Goal: Find specific page/section: Find specific page/section

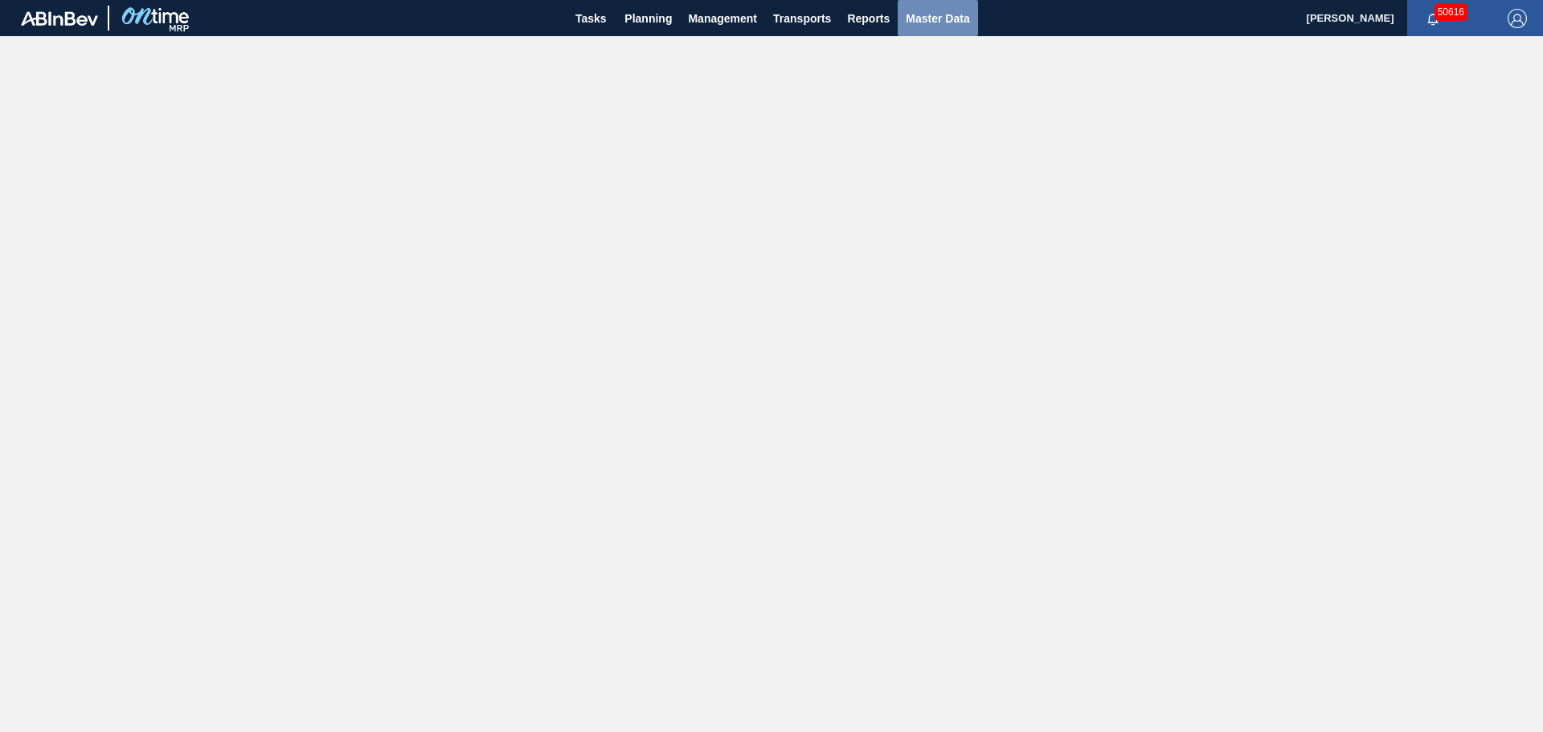
click at [956, 13] on span "Master Data" at bounding box center [938, 18] width 64 height 19
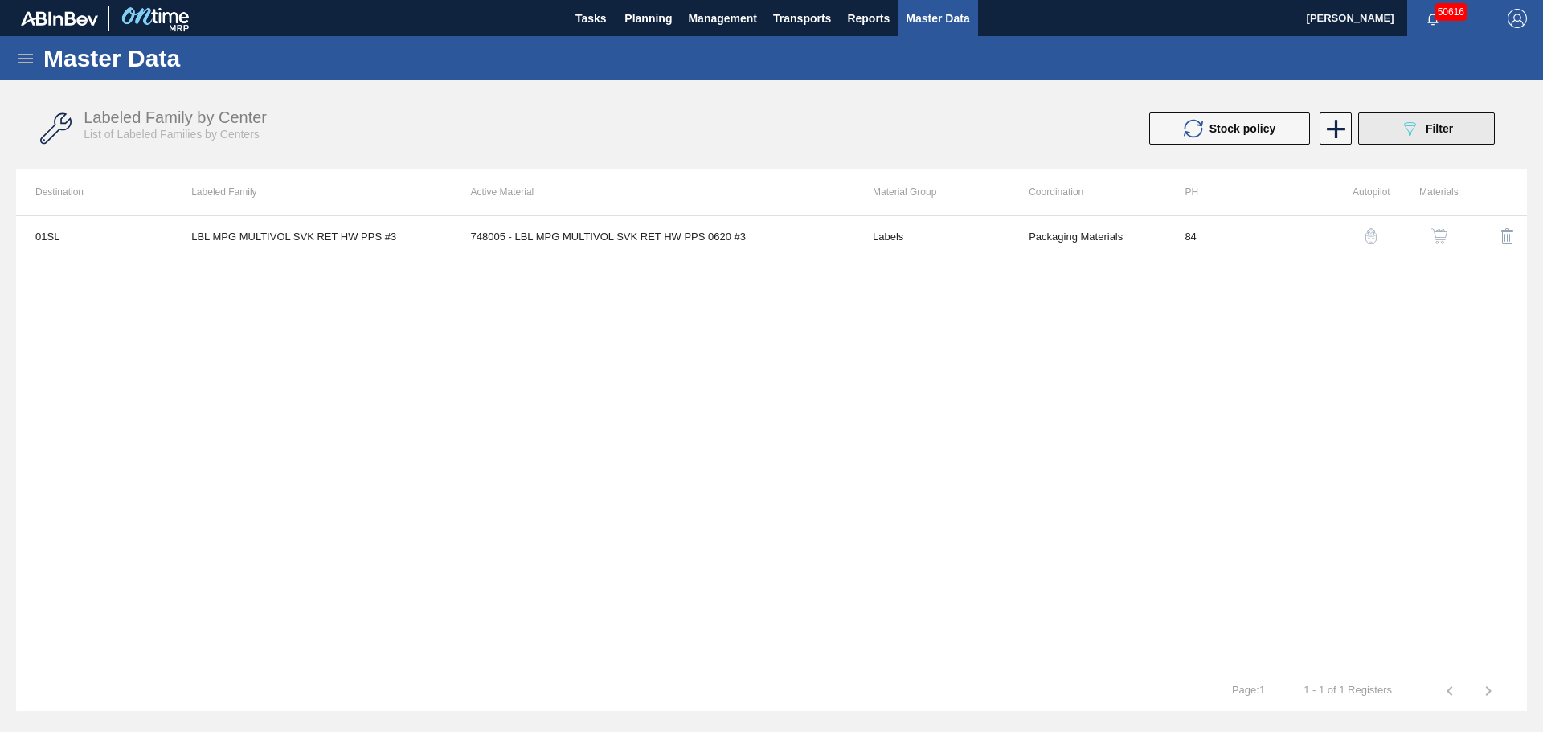
click at [1434, 130] on span "Filter" at bounding box center [1439, 128] width 27 height 13
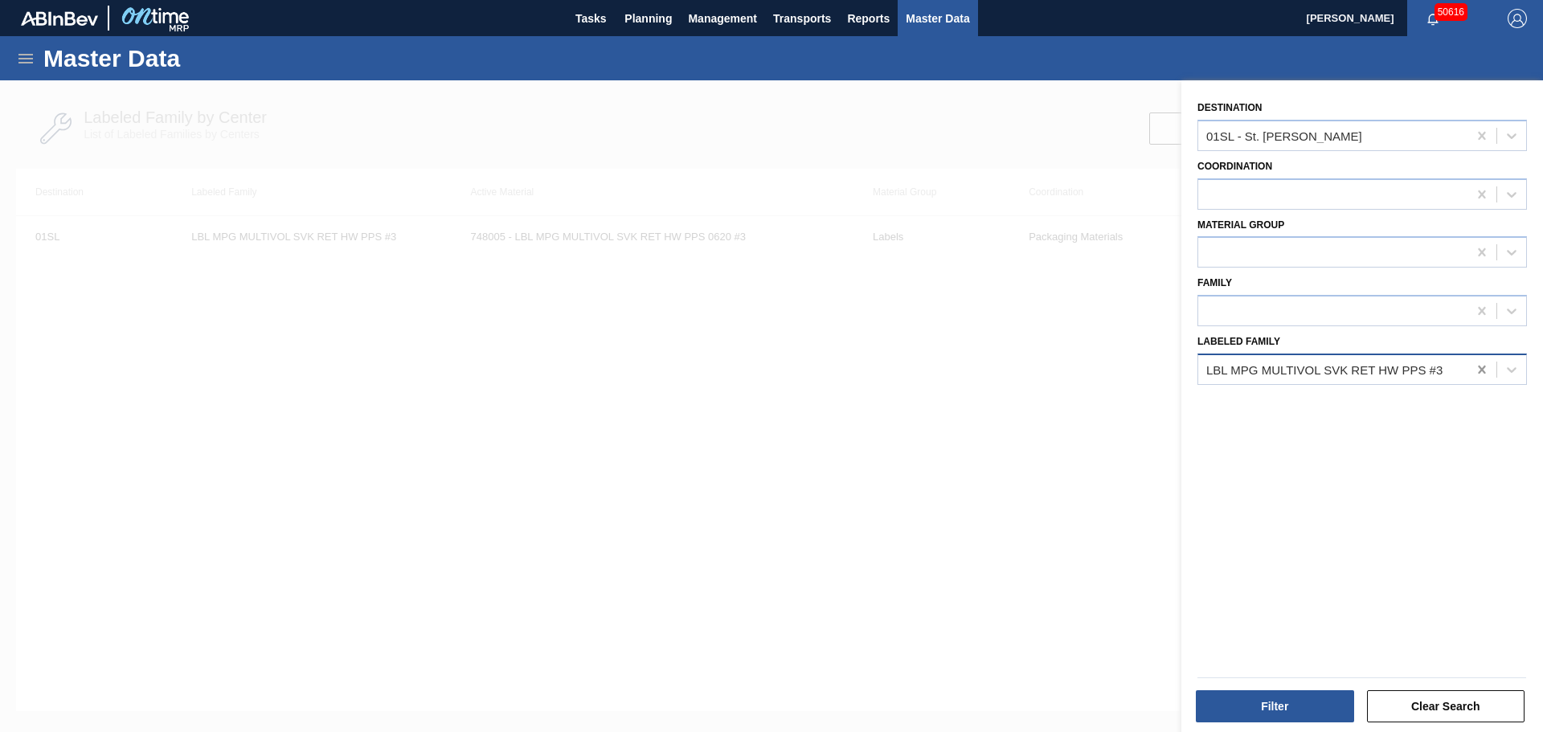
click at [1478, 371] on icon at bounding box center [1481, 370] width 7 height 8
click at [1481, 137] on icon at bounding box center [1481, 136] width 7 height 8
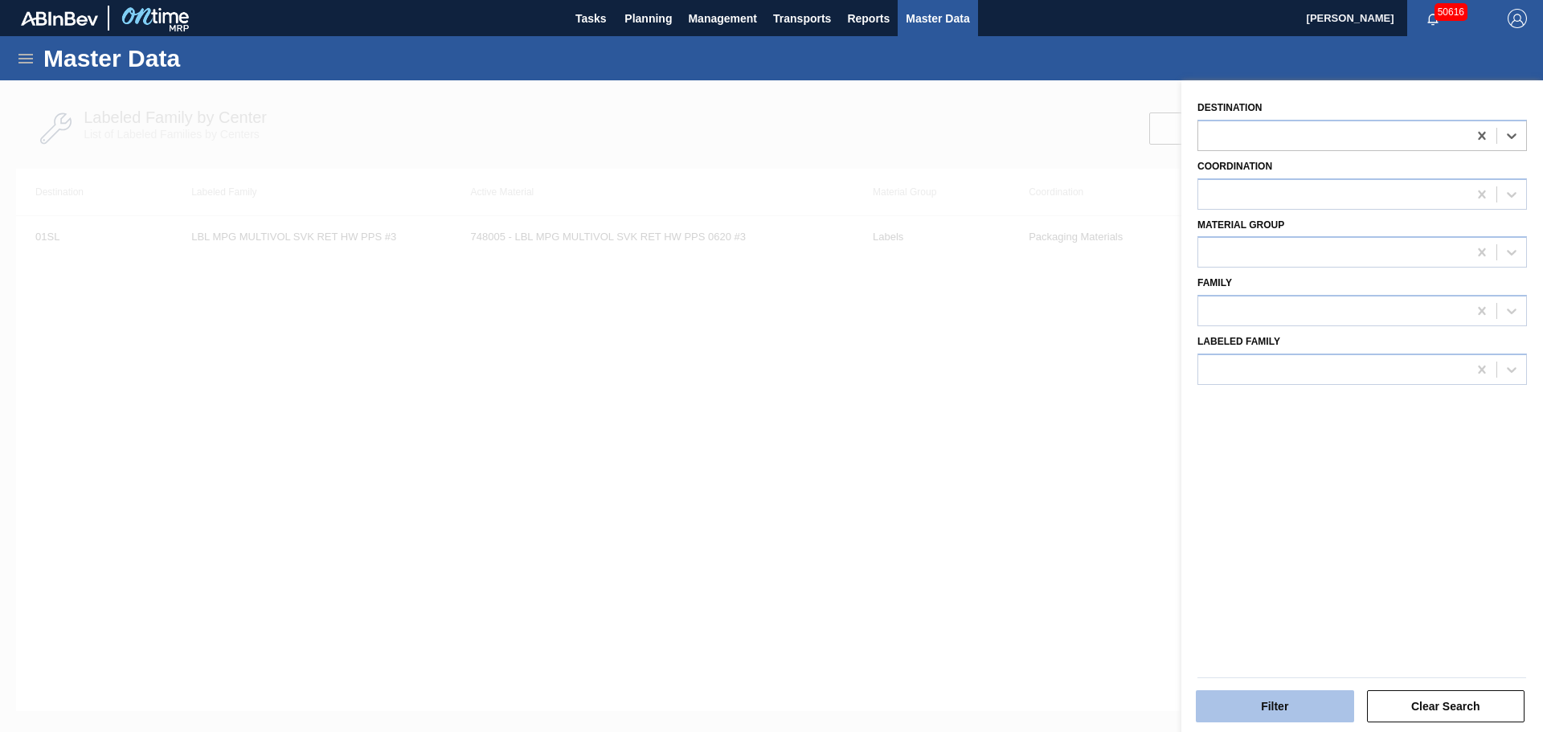
click at [1256, 705] on button "Filter" at bounding box center [1275, 707] width 158 height 32
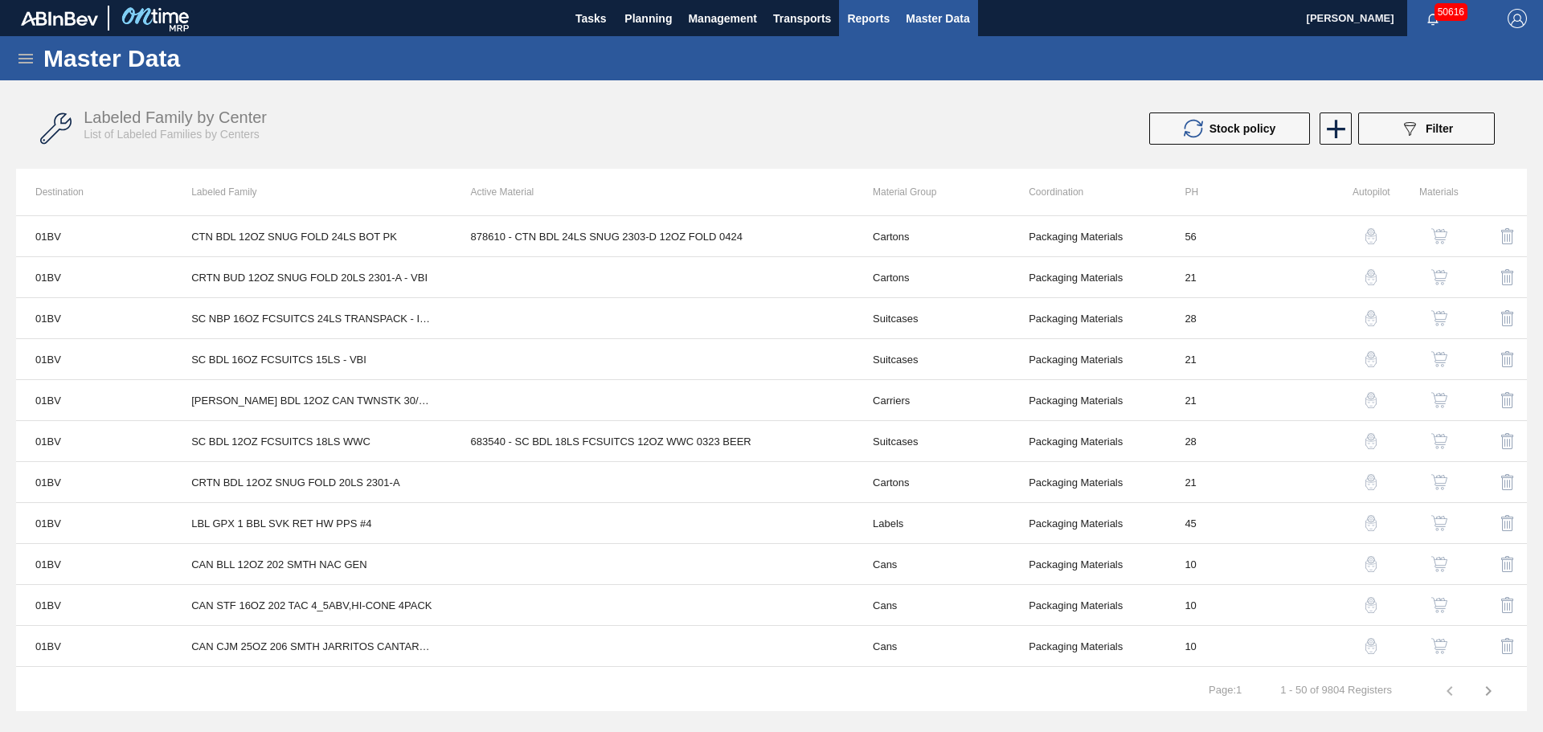
click at [867, 24] on span "Reports" at bounding box center [868, 18] width 43 height 19
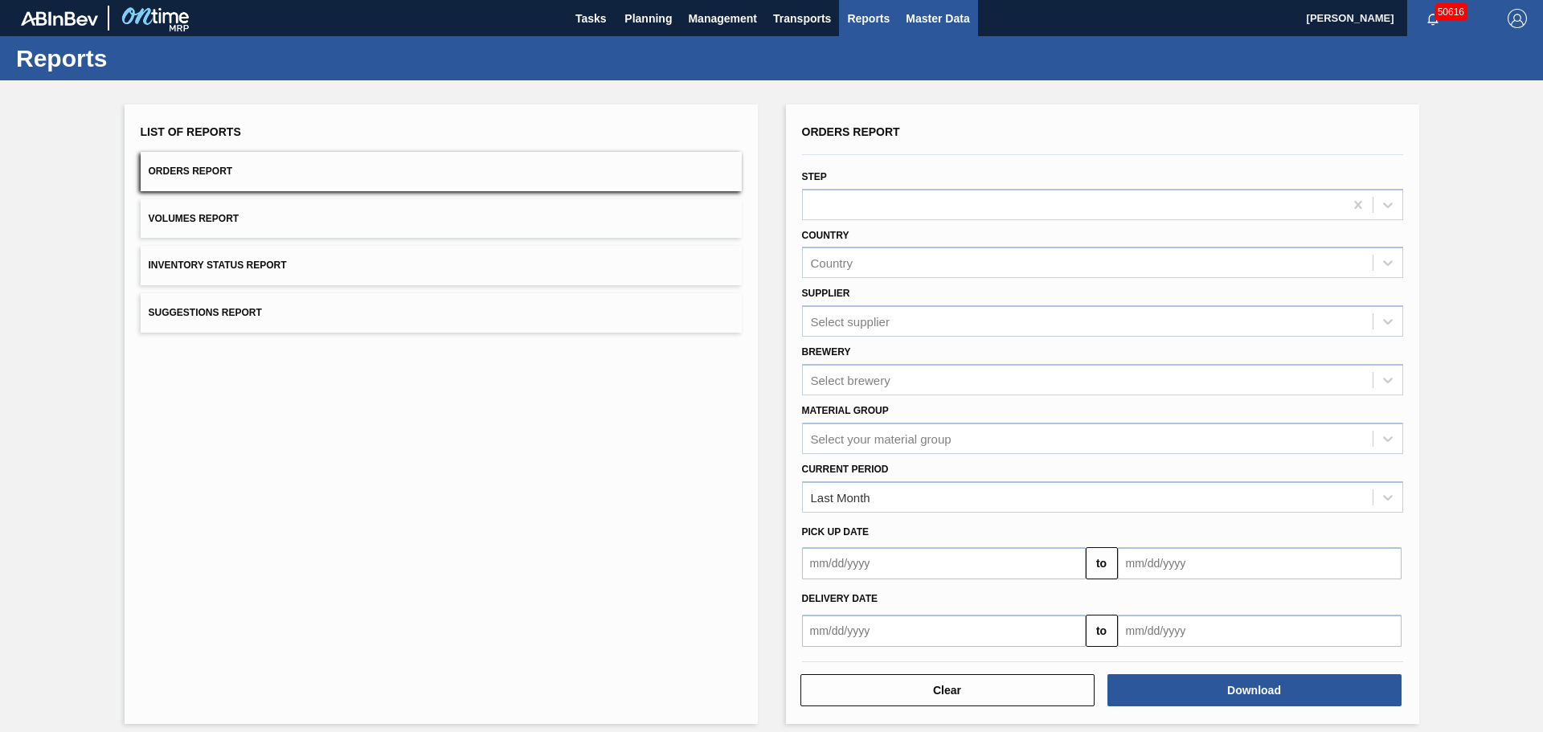
click at [943, 21] on span "Master Data" at bounding box center [938, 18] width 64 height 19
